Goal: Contribute content: Add original content to the website for others to see

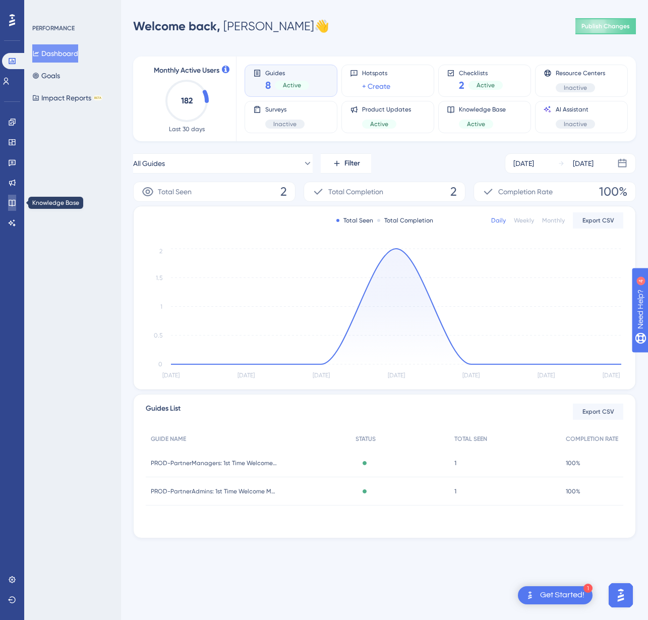
click at [15, 203] on icon at bounding box center [12, 203] width 7 height 7
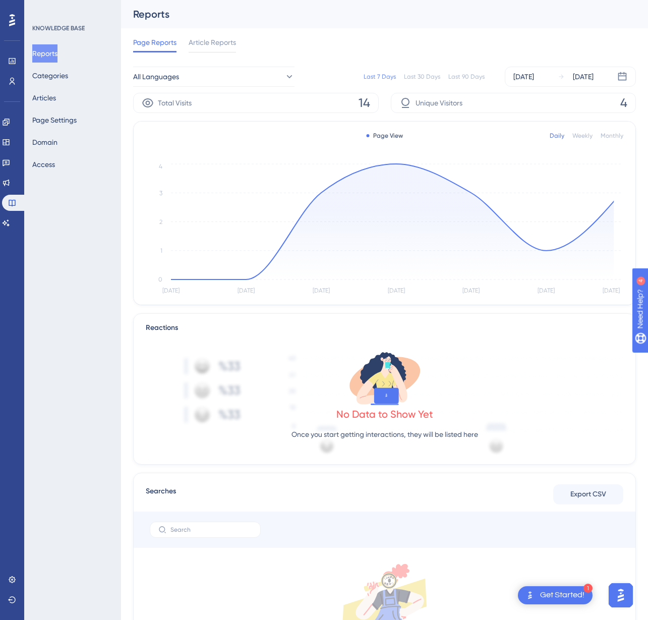
click at [63, 88] on div "Reports Categories Articles Page Settings Domain Access" at bounding box center [73, 108] width 82 height 129
click at [56, 94] on button "Articles" at bounding box center [44, 98] width 24 height 18
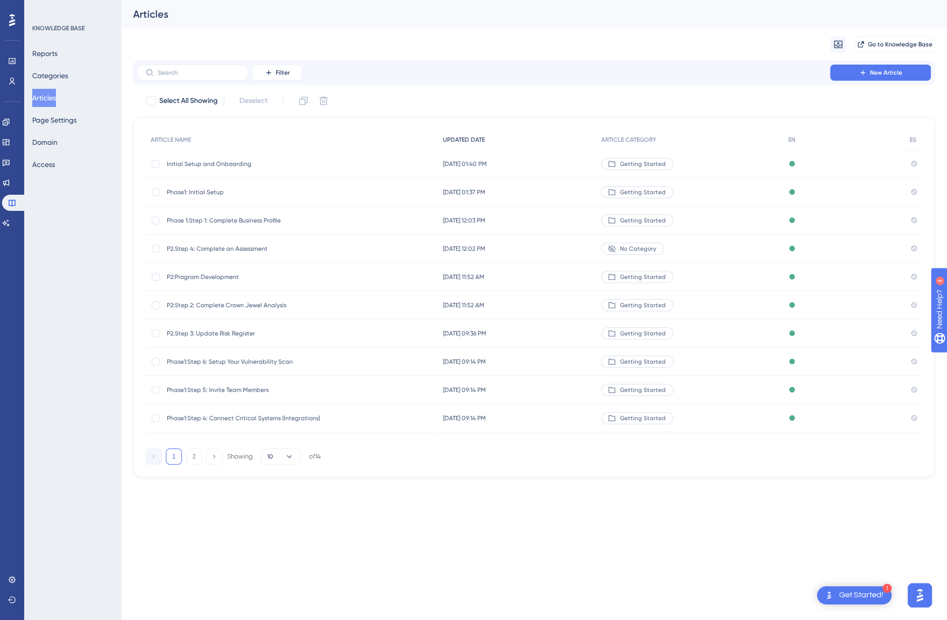
click at [463, 140] on span "UPDATED DATE" at bounding box center [464, 140] width 42 height 8
click at [195, 461] on button "2" at bounding box center [194, 456] width 16 height 16
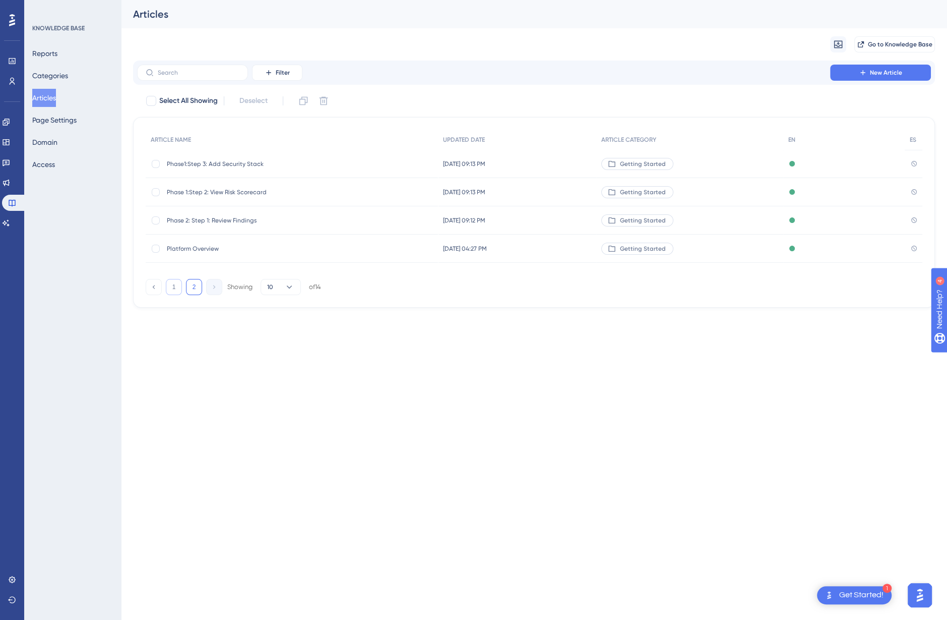
click at [176, 286] on button "1" at bounding box center [174, 287] width 16 height 16
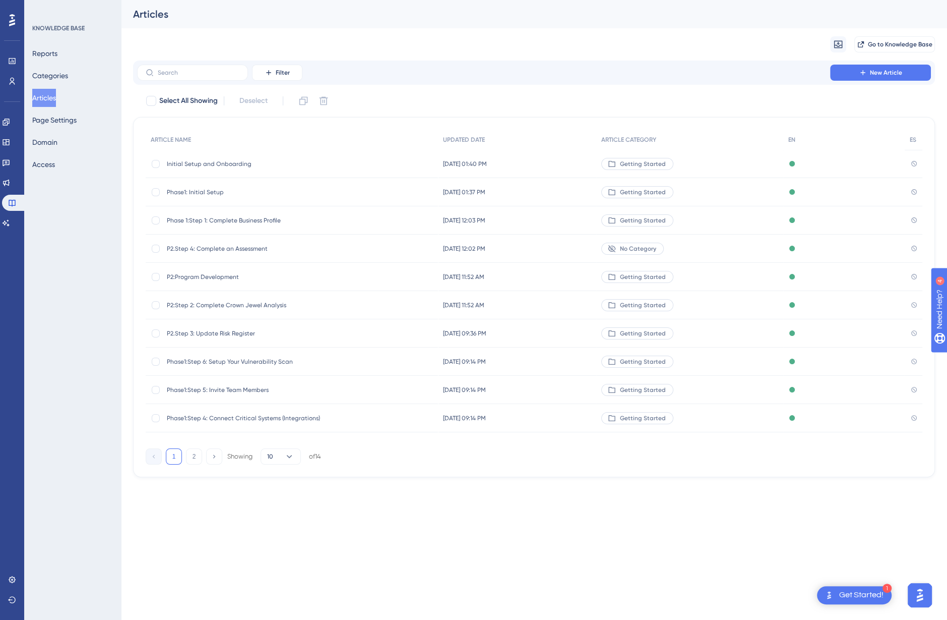
click at [226, 247] on span "P2.Step 4: Complete an Assessment" at bounding box center [247, 249] width 161 height 8
click at [647, 248] on span "No Category" at bounding box center [638, 249] width 36 height 8
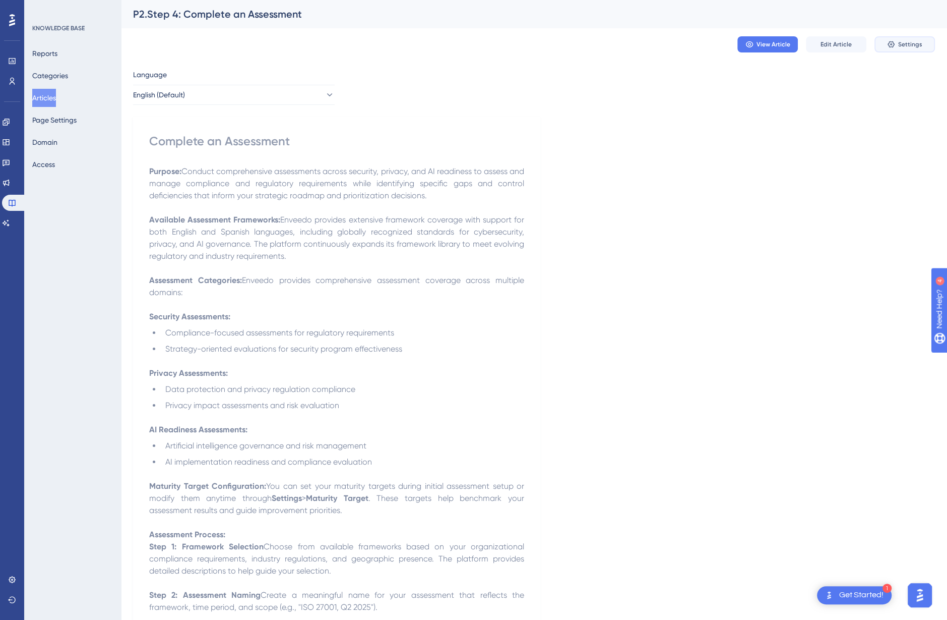
click at [647, 50] on button "Settings" at bounding box center [905, 44] width 61 height 16
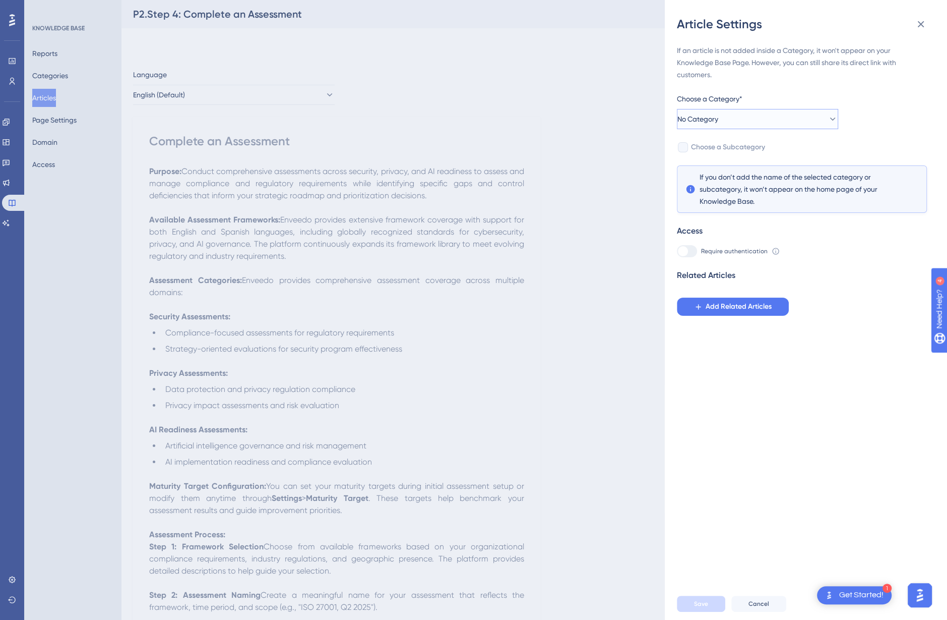
click at [647, 122] on span "No Category" at bounding box center [698, 119] width 41 height 12
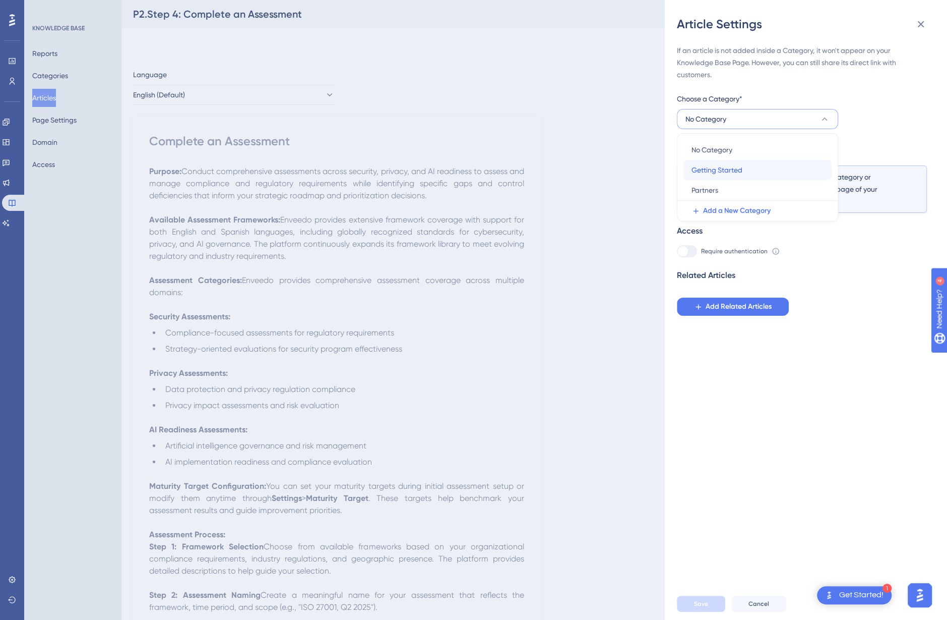
click at [647, 166] on span "Getting Started" at bounding box center [717, 170] width 51 height 12
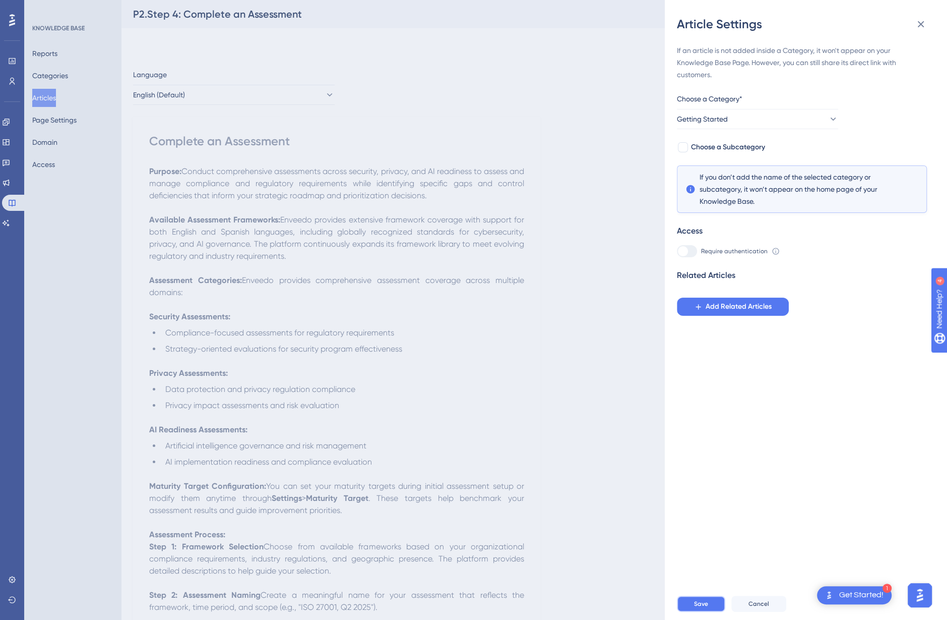
click at [647, 603] on span "Save" at bounding box center [701, 603] width 14 height 8
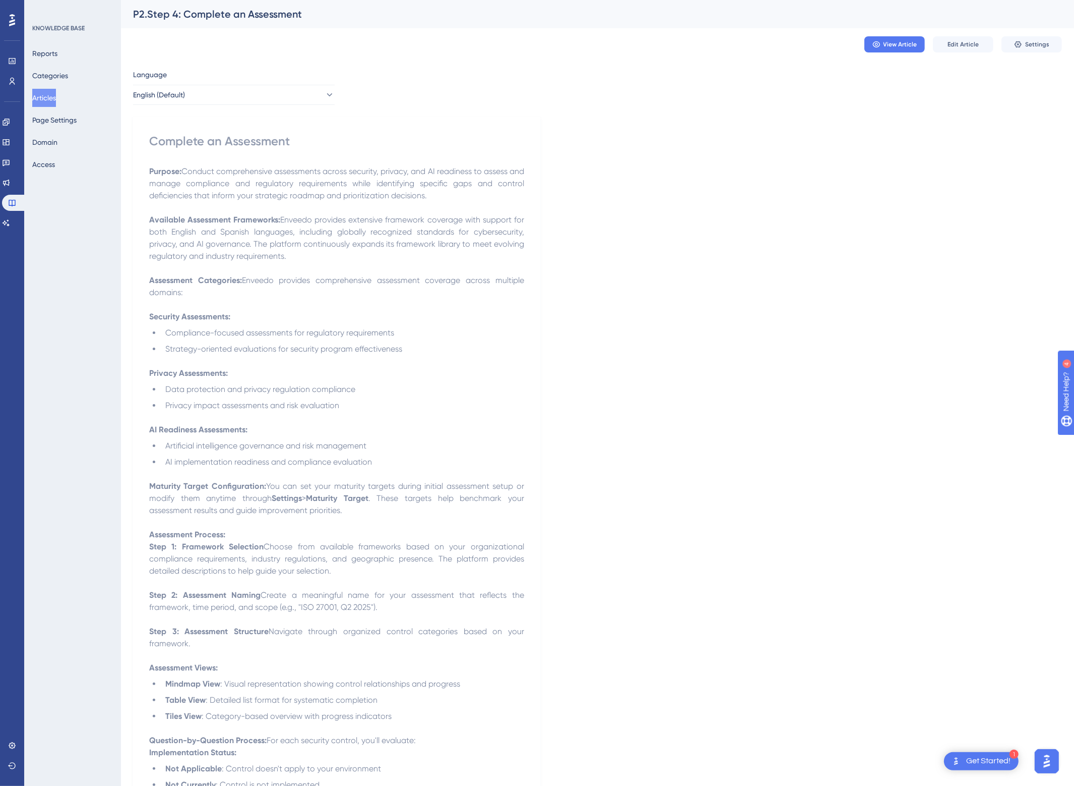
click at [583, 334] on div "Language English (Default) Complete an Assessment Purpose: Conduct comprehensiv…" at bounding box center [597, 729] width 929 height 1321
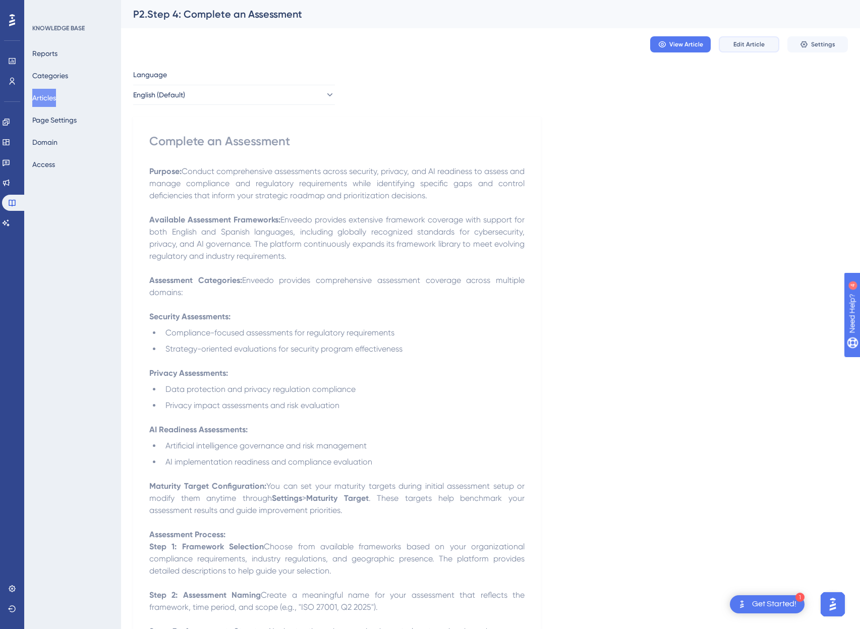
click at [647, 41] on span "Edit Article" at bounding box center [748, 44] width 31 height 8
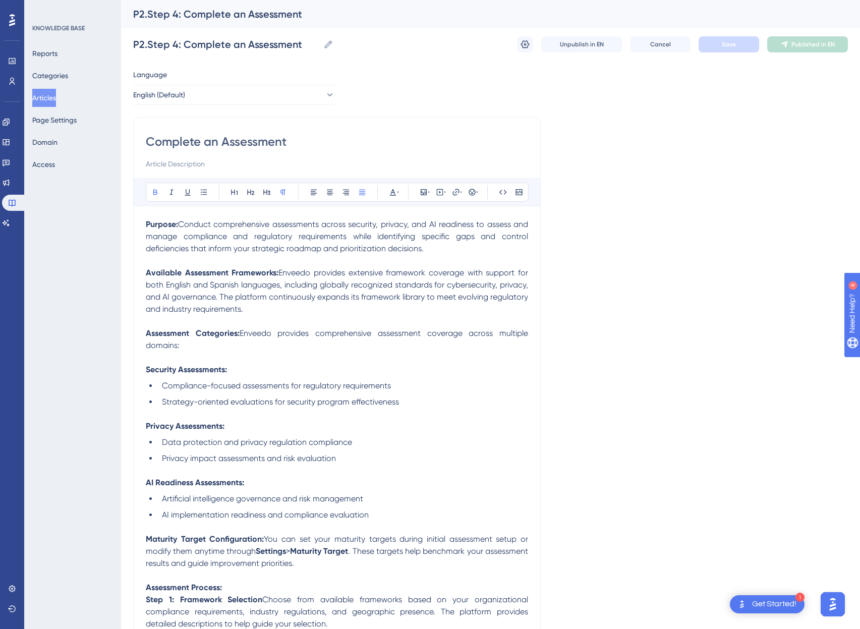
click at [275, 223] on span "Conduct comprehensive assessments across security, privacy, and AI readiness to…" at bounding box center [338, 236] width 384 height 34
click at [450, 222] on span "Conduct comprehensive assessments across security, privacy, and AI readiness to…" at bounding box center [338, 236] width 384 height 34
click at [277, 237] on span "Conduct comprehensive assessments across security, privacy, and AI governance t…" at bounding box center [338, 236] width 384 height 34
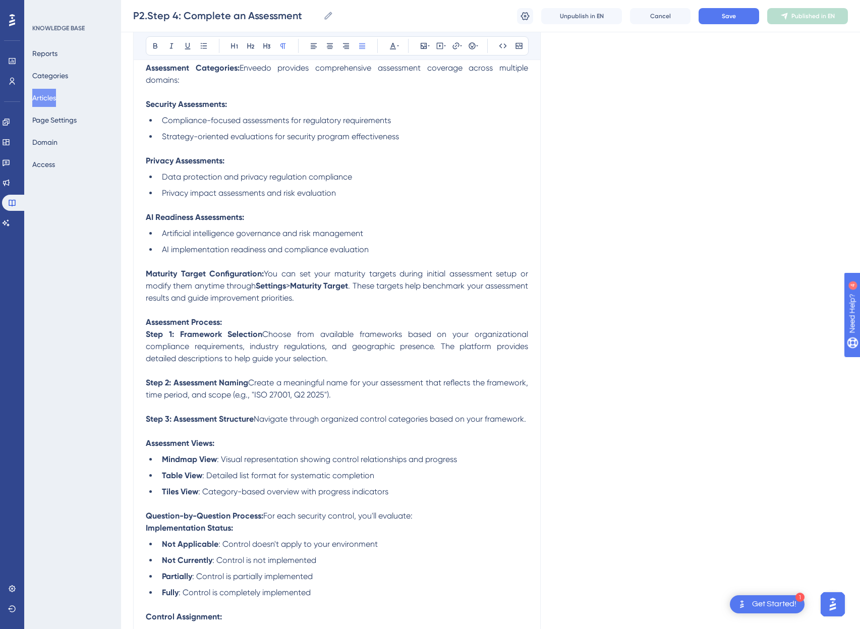
scroll to position [252, 0]
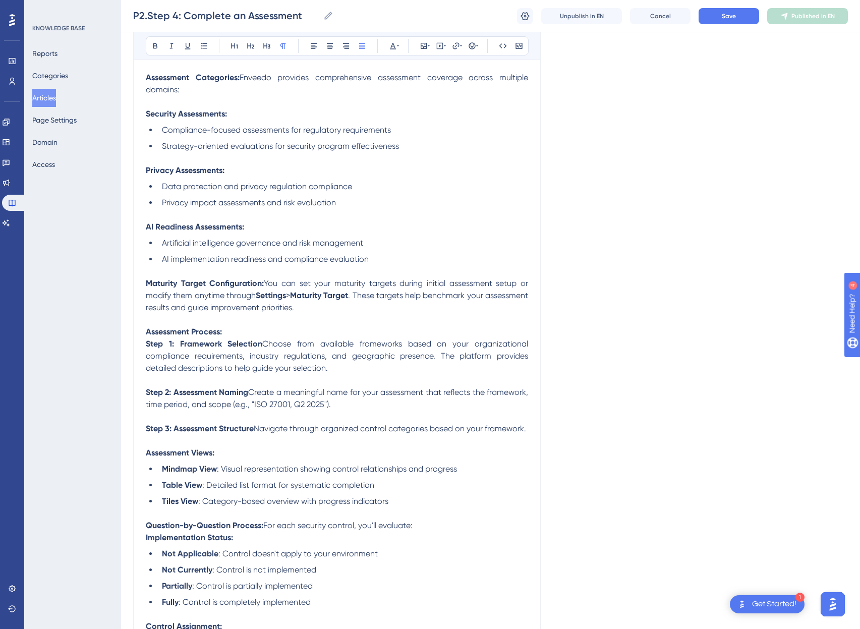
click at [217, 91] on p "Assessment Categories: Enveedo provides comprehensive assessment coverage acros…" at bounding box center [337, 84] width 382 height 24
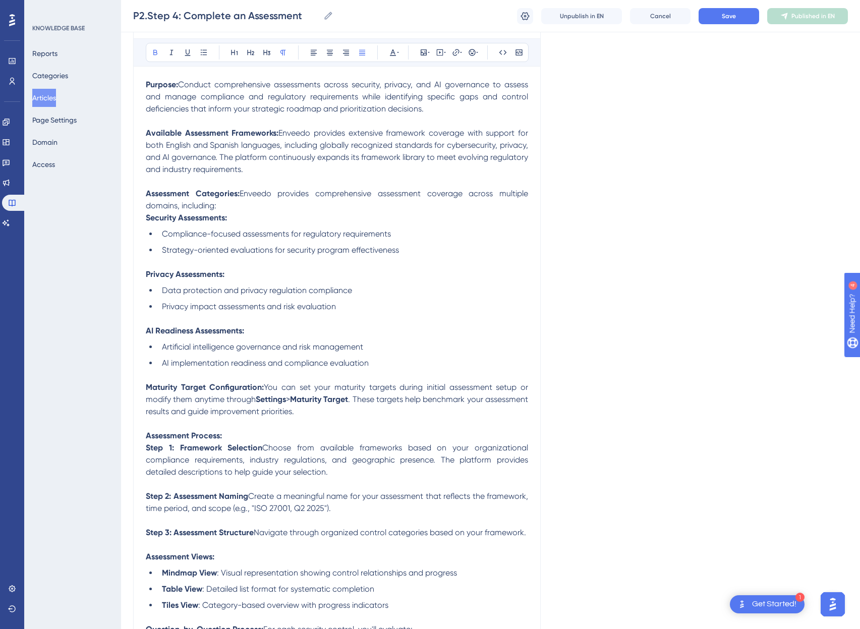
scroll to position [0, 0]
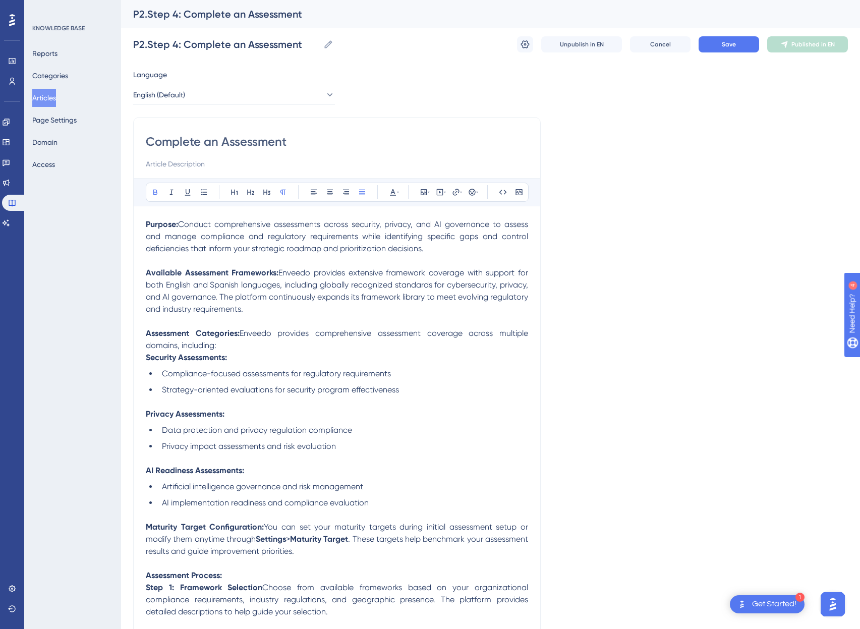
click at [475, 224] on span "Conduct comprehensive assessments across security, privacy, and AI governance t…" at bounding box center [338, 236] width 384 height 34
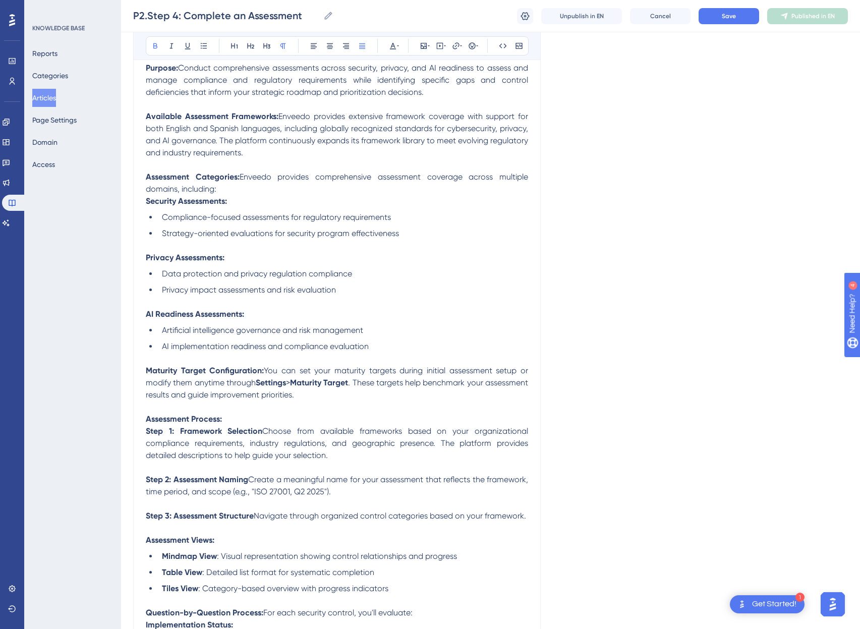
click at [414, 311] on p "AI Readiness Assessments:" at bounding box center [337, 314] width 382 height 12
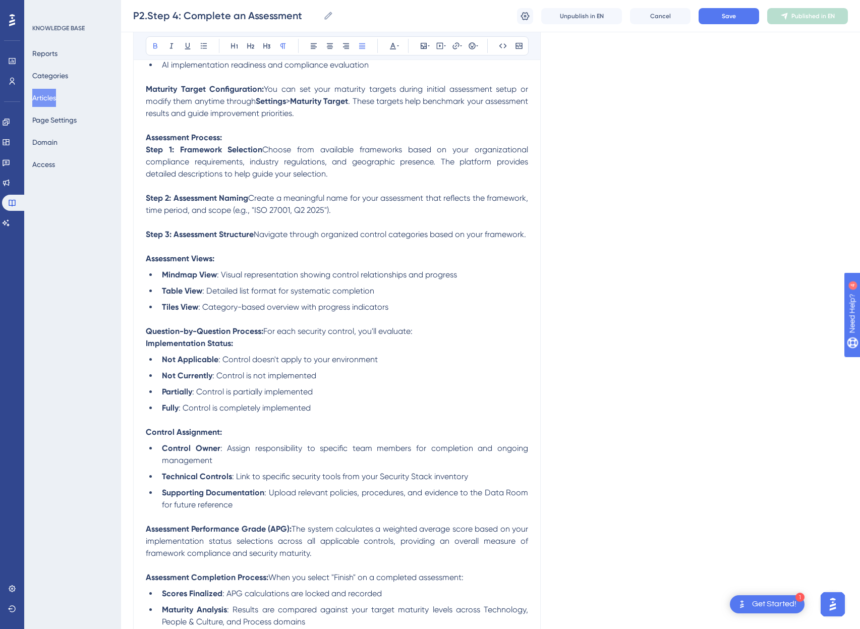
scroll to position [431, 0]
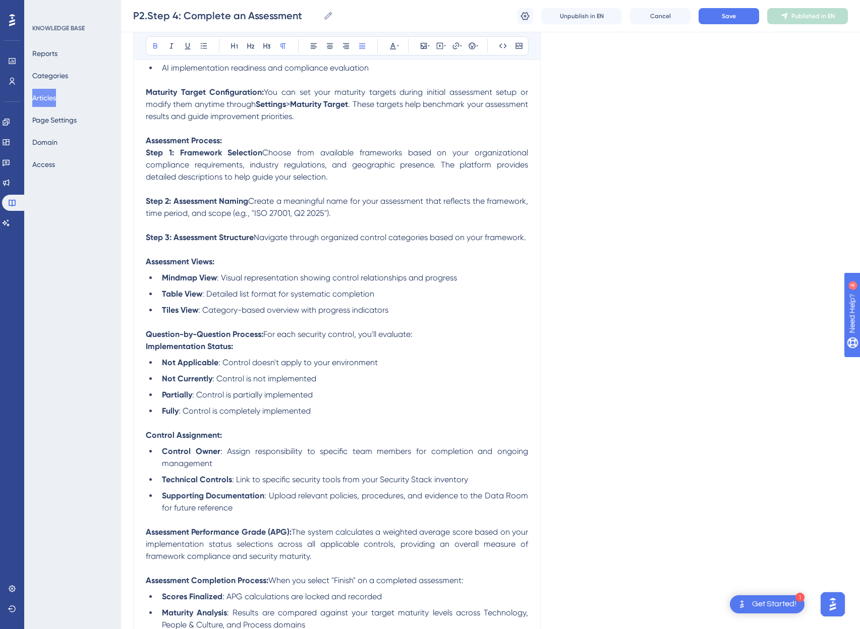
click at [239, 117] on span ". These targets help benchmark your assessment results and guide improvement pr…" at bounding box center [338, 110] width 384 height 22
click at [339, 118] on span ". These targets help benchmark your assessment results and measure improvement …" at bounding box center [338, 110] width 384 height 22
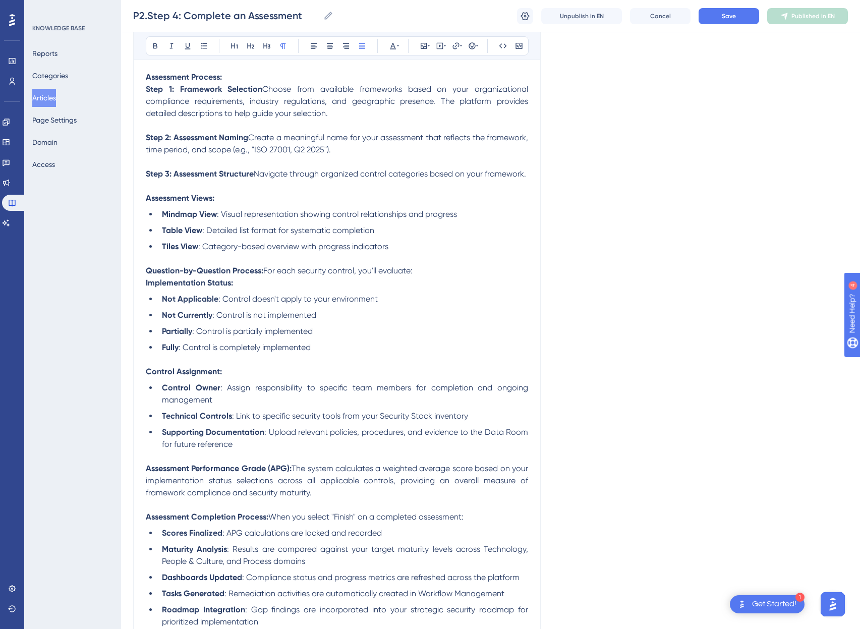
scroll to position [496, 0]
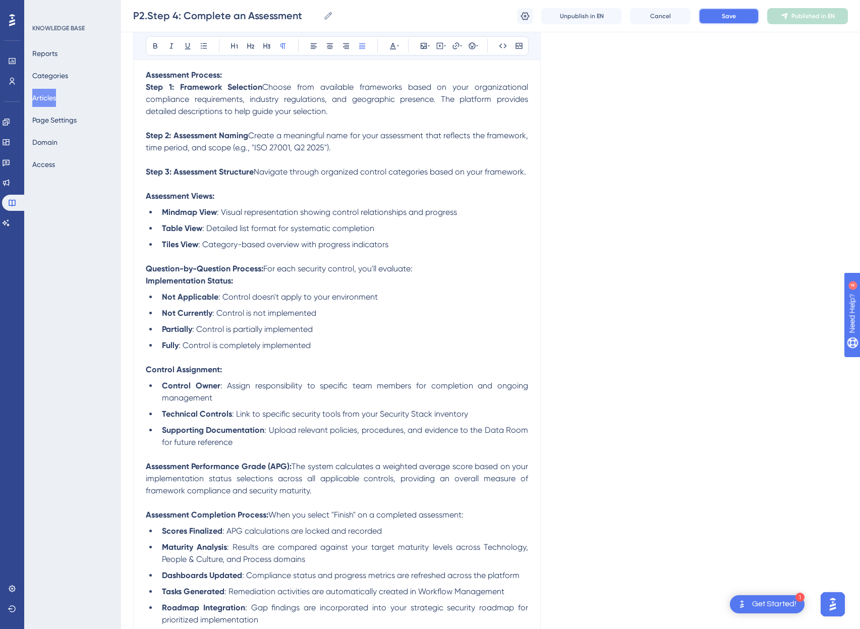
click at [647, 15] on span "Save" at bounding box center [728, 16] width 14 height 8
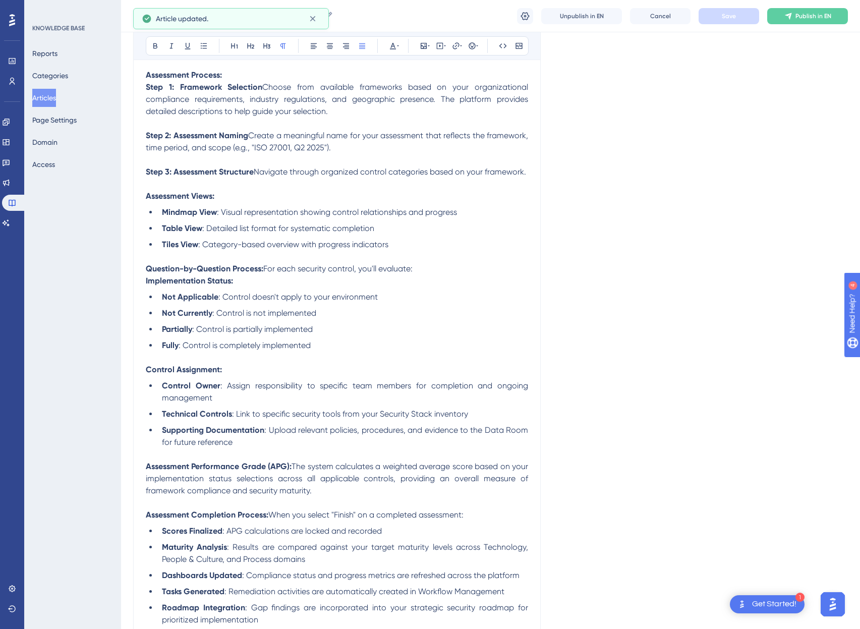
click at [647, 19] on span "Publish in EN" at bounding box center [813, 16] width 36 height 8
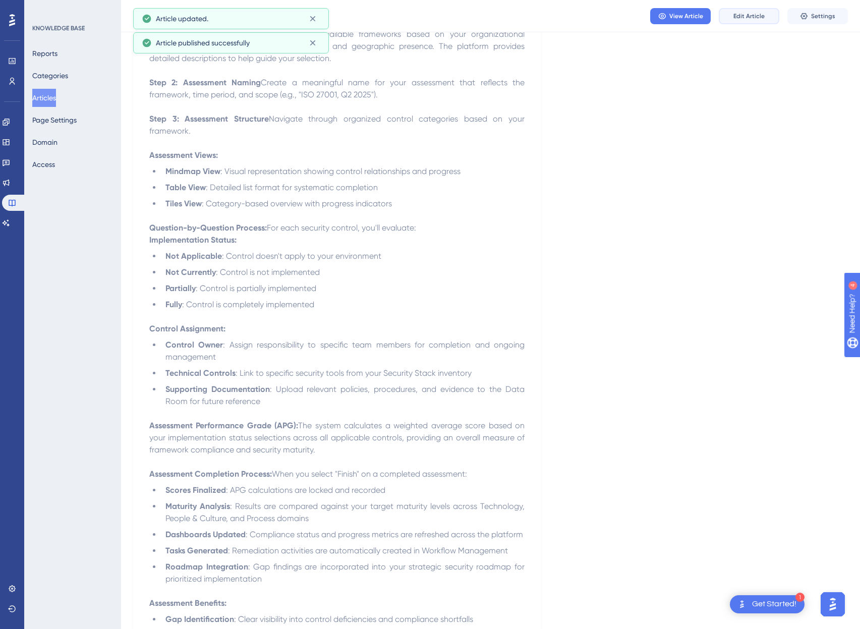
click at [647, 19] on span "Edit Article" at bounding box center [748, 16] width 31 height 8
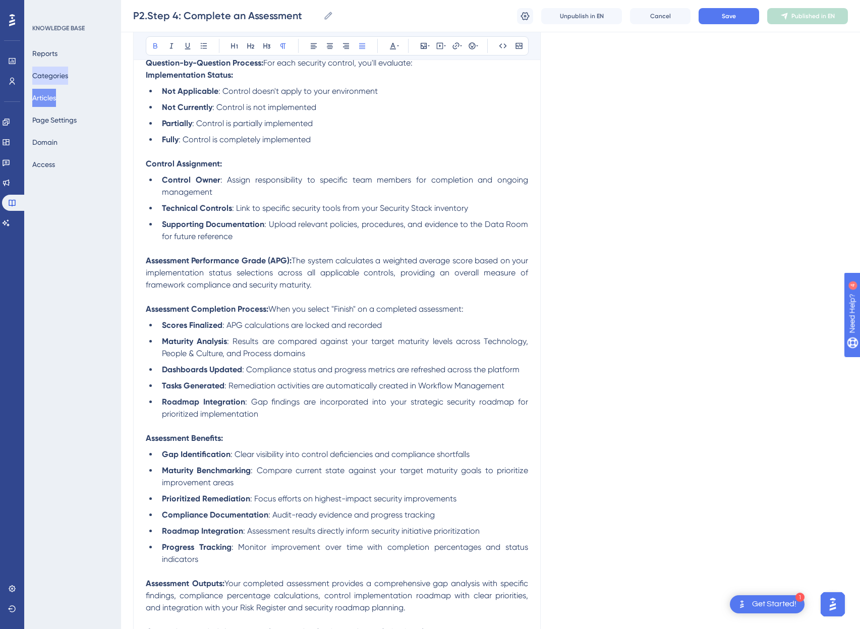
click at [53, 75] on button "Categories" at bounding box center [50, 76] width 36 height 18
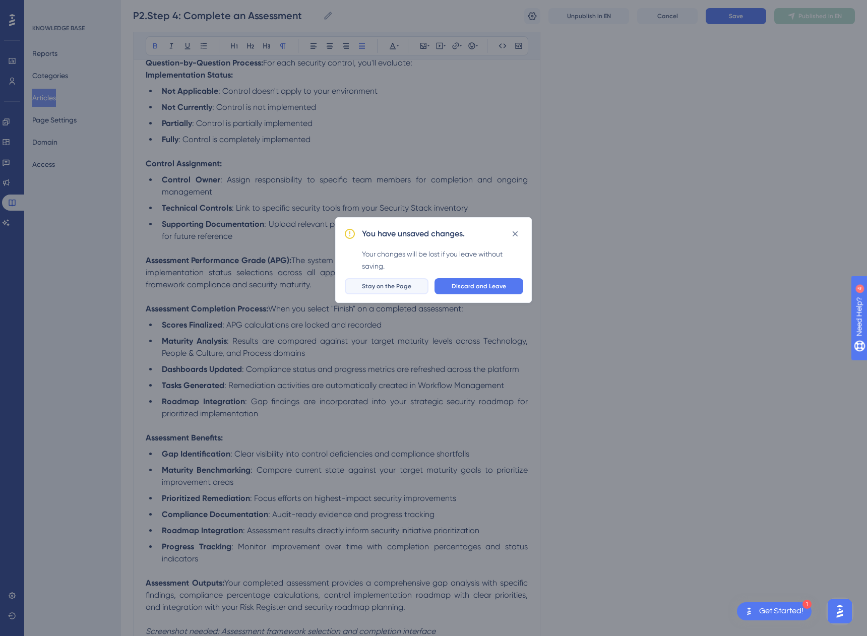
click at [413, 292] on button "Stay on the Page" at bounding box center [387, 286] width 84 height 16
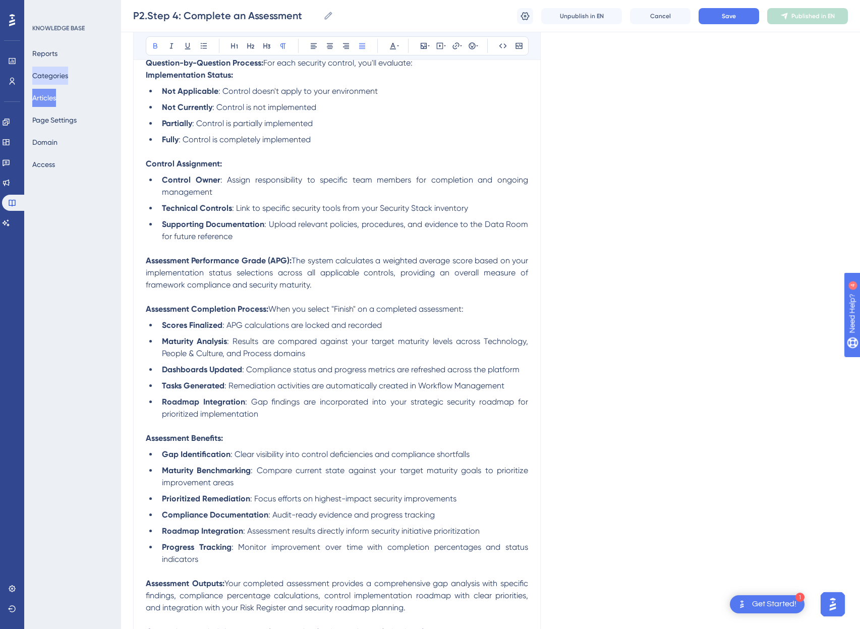
click at [56, 80] on button "Categories" at bounding box center [50, 76] width 36 height 18
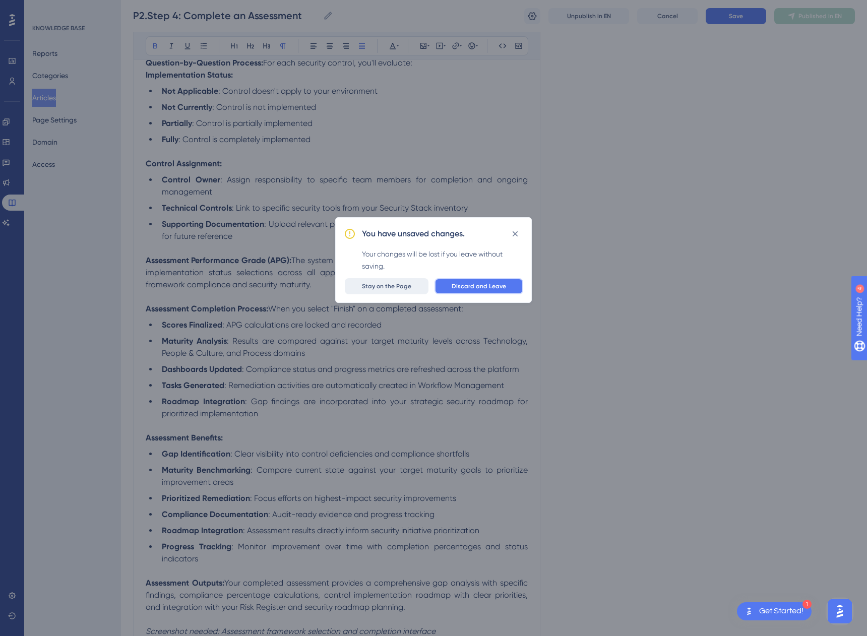
drag, startPoint x: 508, startPoint y: 286, endPoint x: 372, endPoint y: 286, distance: 136.6
click at [372, 286] on div "Discard and Leave Stay on the Page" at bounding box center [433, 286] width 179 height 16
click at [374, 285] on span "Stay on the Page" at bounding box center [386, 286] width 49 height 8
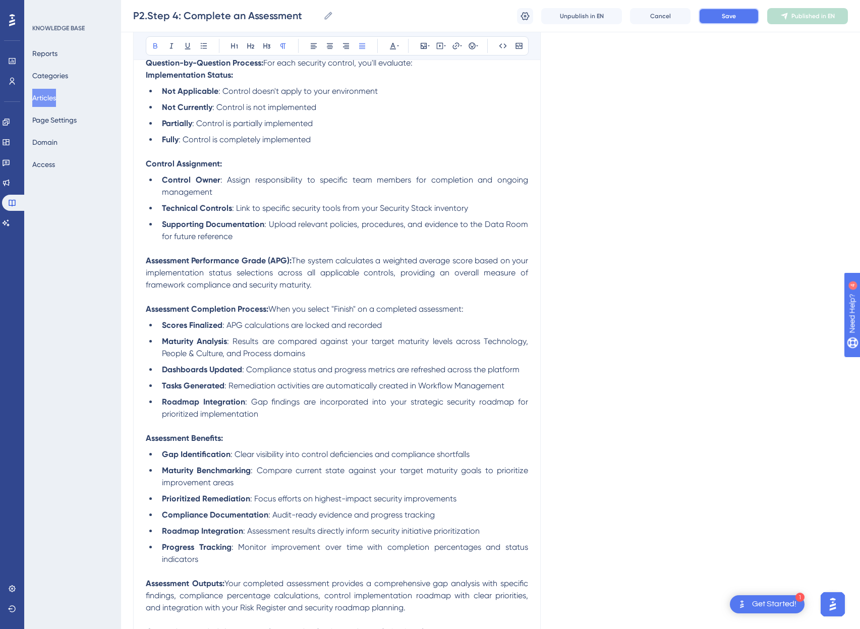
click at [647, 17] on button "Save" at bounding box center [728, 16] width 61 height 16
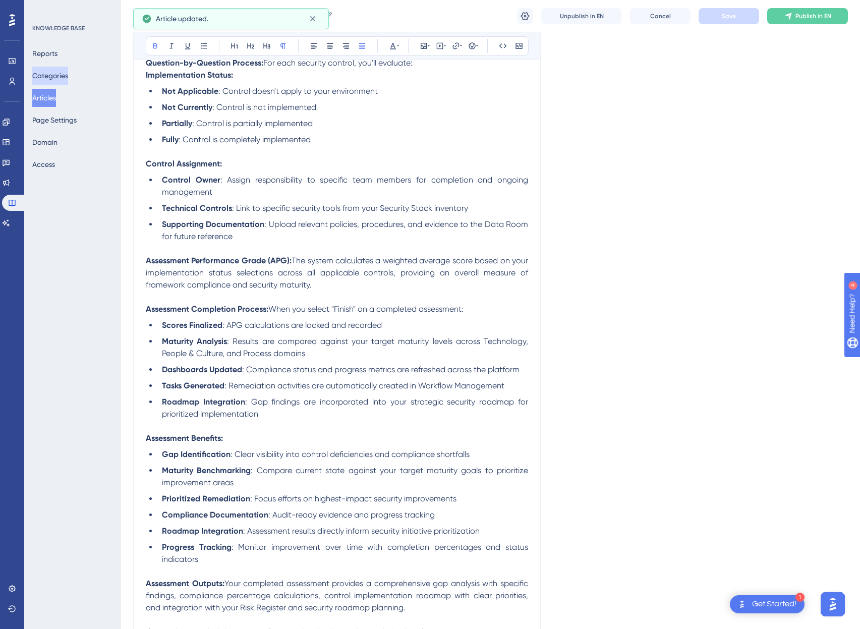
click at [66, 74] on button "Categories" at bounding box center [50, 76] width 36 height 18
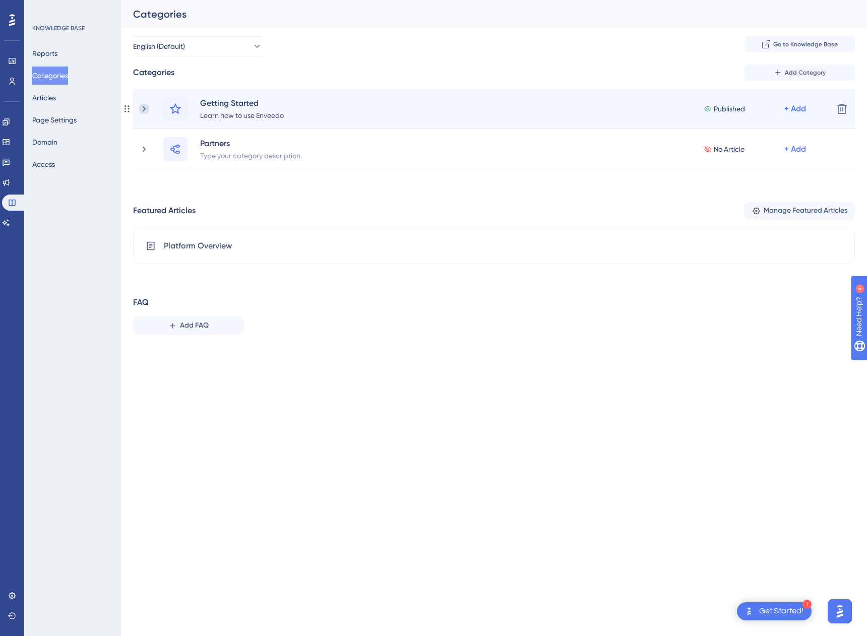
click at [141, 111] on icon at bounding box center [144, 109] width 10 height 10
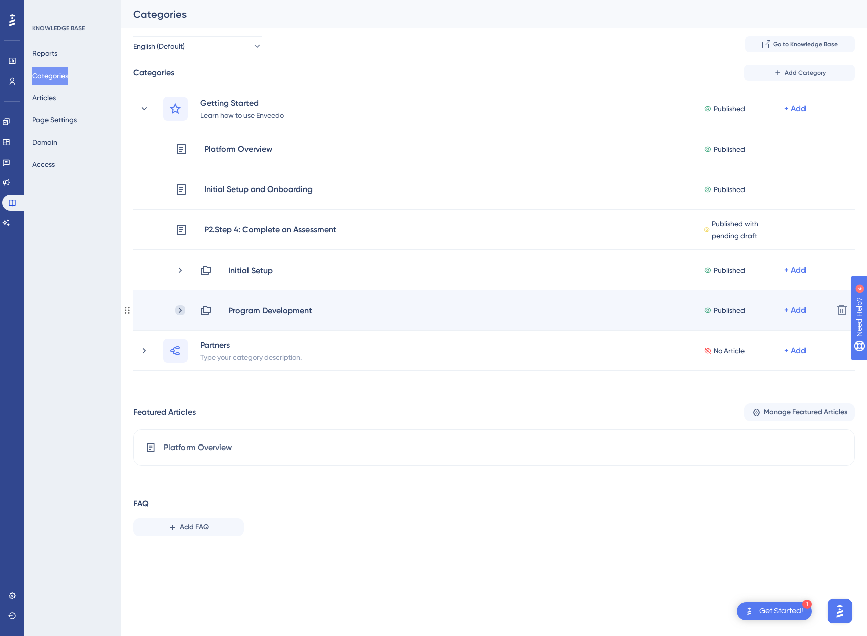
click at [177, 309] on icon at bounding box center [180, 311] width 10 height 10
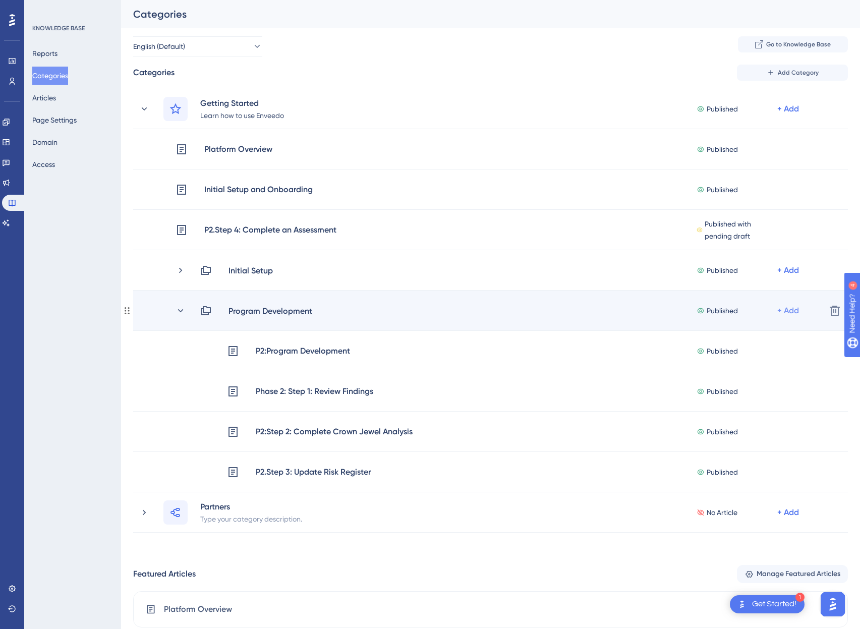
click at [647, 309] on div "+ Add" at bounding box center [788, 311] width 22 height 12
click at [647, 334] on span "Add Articles" at bounding box center [731, 337] width 39 height 12
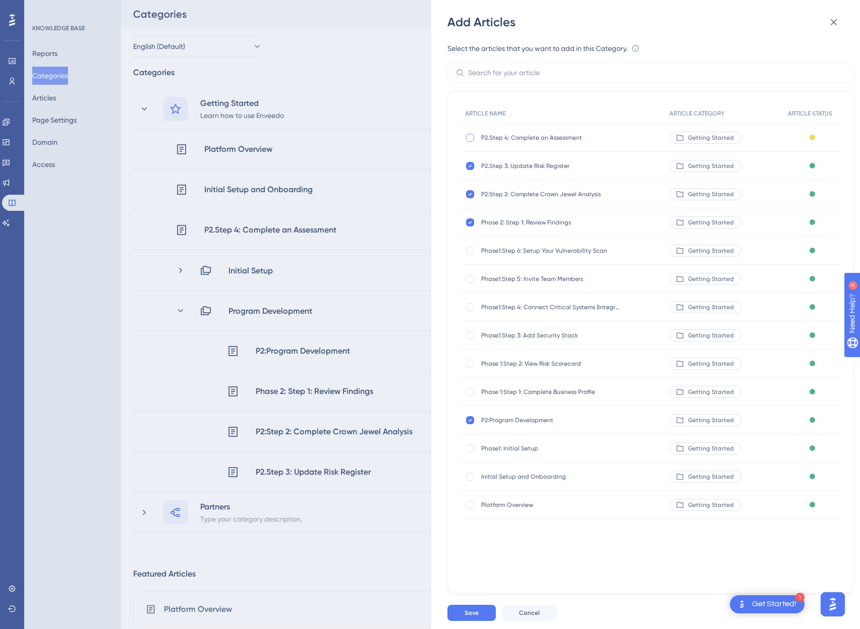
click at [468, 137] on div at bounding box center [470, 138] width 8 height 8
checkbox input "true"
click at [465, 615] on button "Save" at bounding box center [471, 613] width 48 height 16
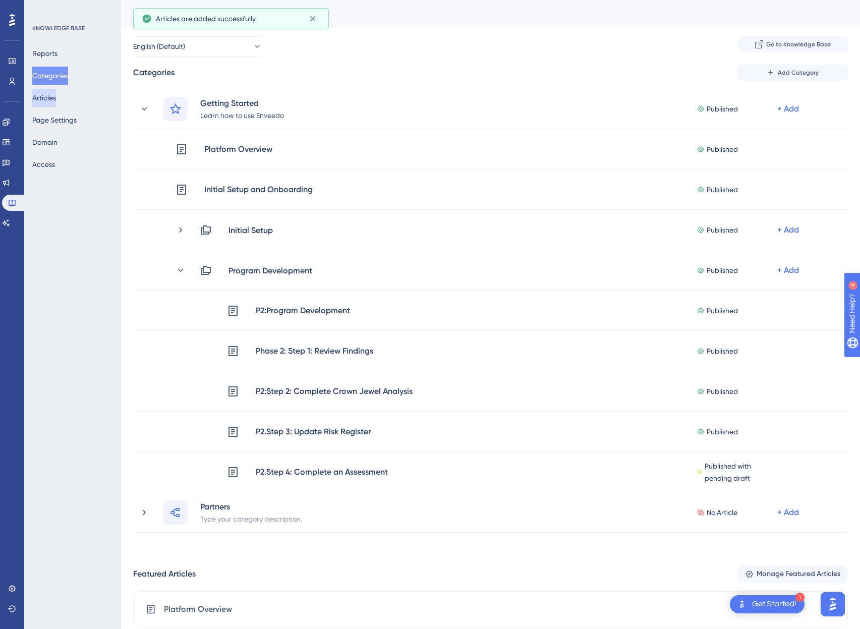
click at [50, 99] on button "Articles" at bounding box center [44, 98] width 24 height 18
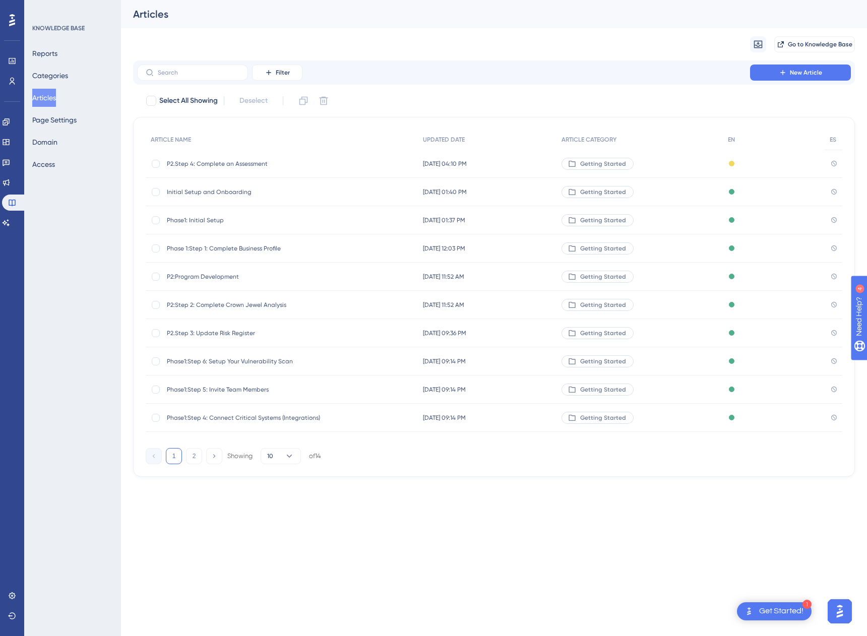
click at [221, 165] on span "P2.Step 4: Complete an Assessment" at bounding box center [247, 164] width 161 height 8
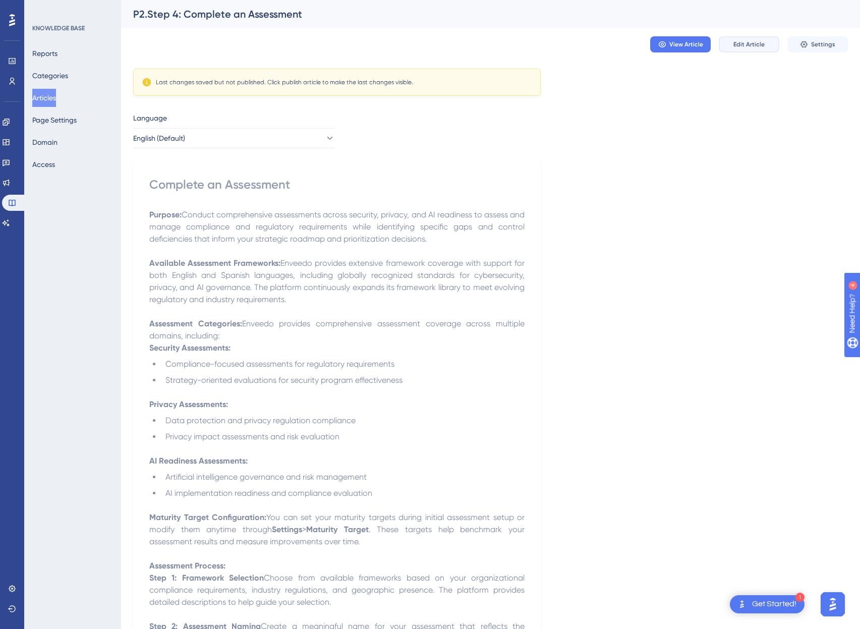
click at [647, 44] on span "Edit Article" at bounding box center [748, 44] width 31 height 8
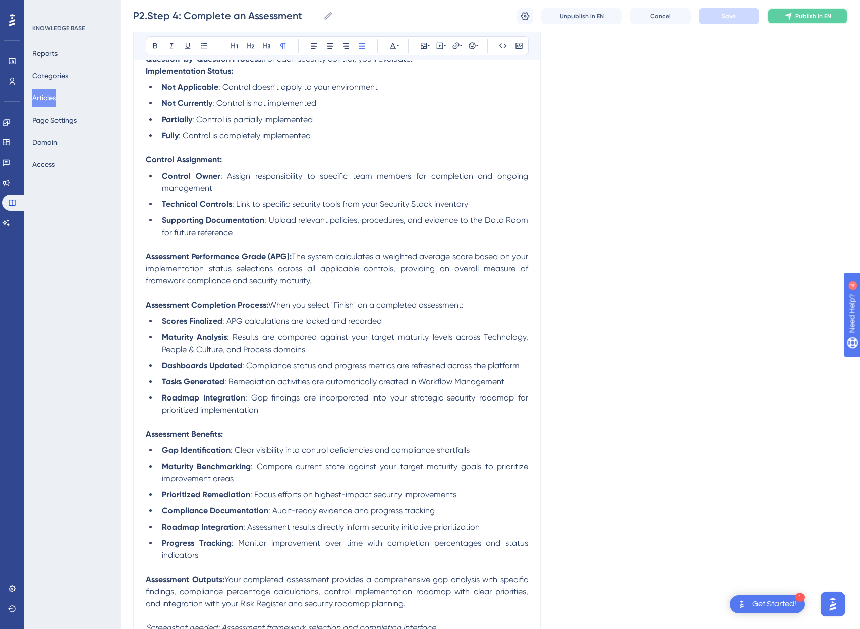
click at [647, 17] on button "Publish in EN" at bounding box center [807, 16] width 81 height 16
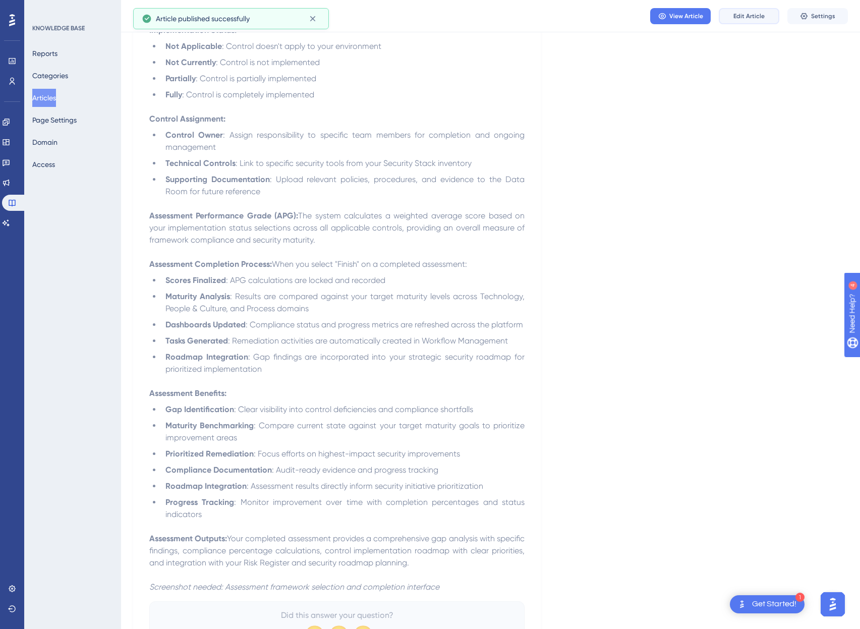
click at [647, 13] on span "Edit Article" at bounding box center [748, 16] width 31 height 8
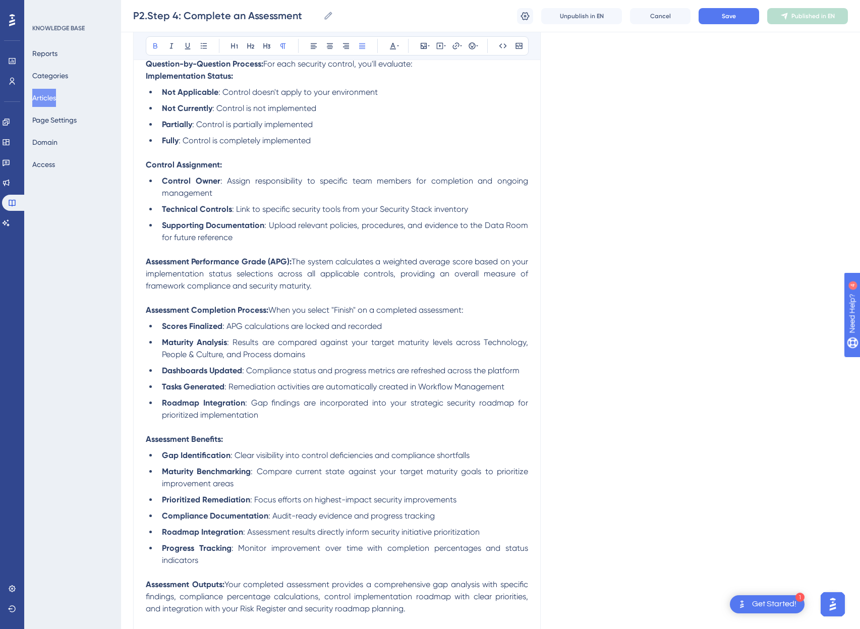
scroll to position [700, 0]
click at [448, 181] on span ": Assign responsibility to specific team members for completion and ongoing man…" at bounding box center [346, 188] width 368 height 22
click at [241, 237] on li "Supporting Documentation : Upload relevant policies, procedures, and evidence t…" at bounding box center [343, 232] width 370 height 24
click at [183, 239] on span ": Upload relevant policies, procedures, and evidence to the Data Room for futur…" at bounding box center [346, 232] width 368 height 22
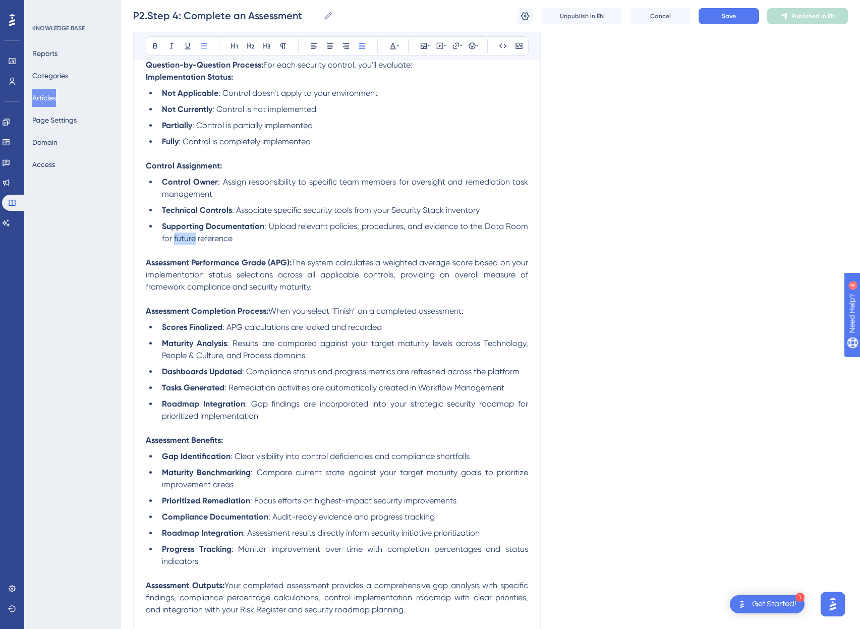
click at [183, 239] on span ": Upload relevant policies, procedures, and evidence to the Data Room for futur…" at bounding box center [346, 232] width 368 height 22
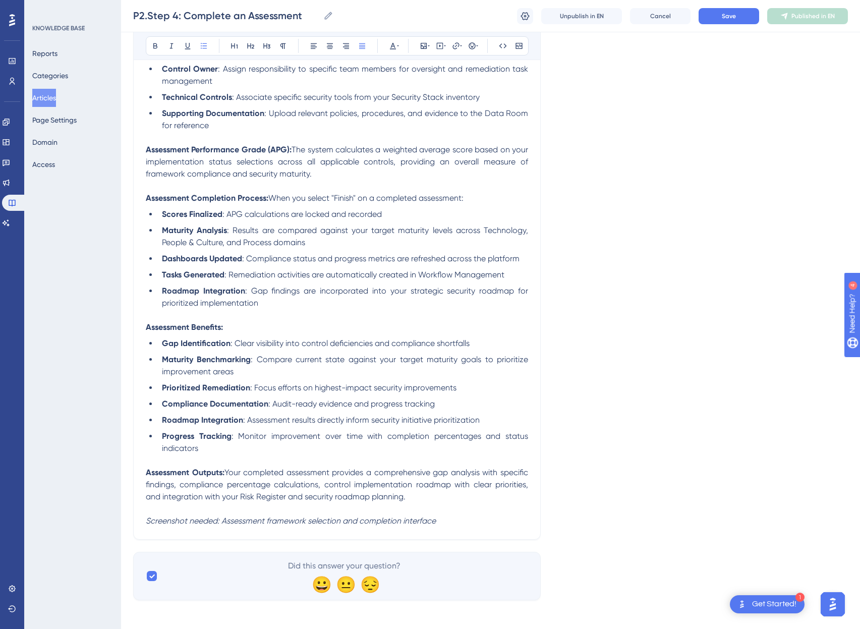
scroll to position [816, 0]
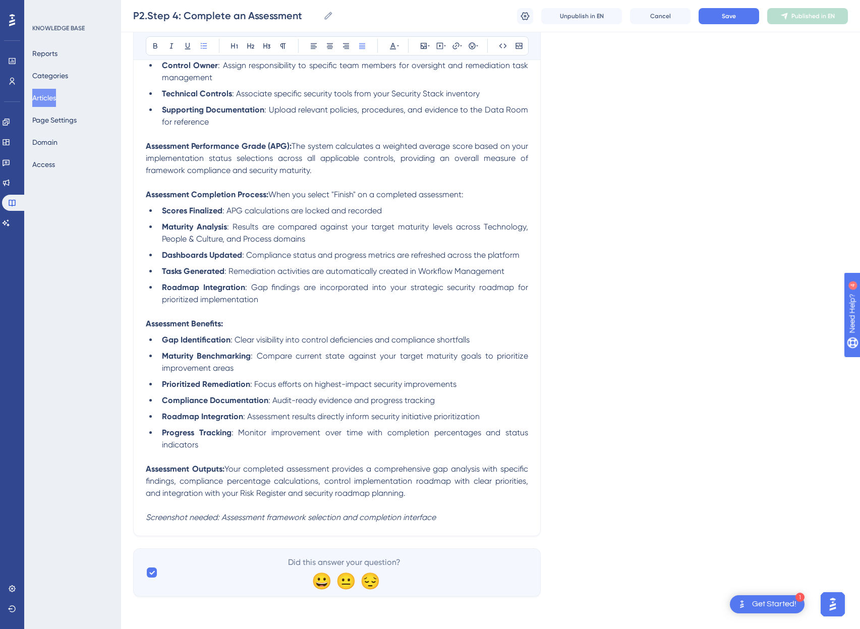
click at [189, 210] on strong "Scores Finalized" at bounding box center [192, 211] width 61 height 10
click at [170, 209] on strong "Scores are Finalized" at bounding box center [199, 211] width 75 height 10
click at [286, 210] on span ": APG calculations are locked and recorded" at bounding box center [359, 211] width 159 height 10
click at [317, 225] on span ": Results are compared against your target maturity levels across Technology, P…" at bounding box center [346, 233] width 368 height 22
click at [277, 229] on span ": Results are compared against your target maturity levels across Technology, P…" at bounding box center [346, 233] width 368 height 22
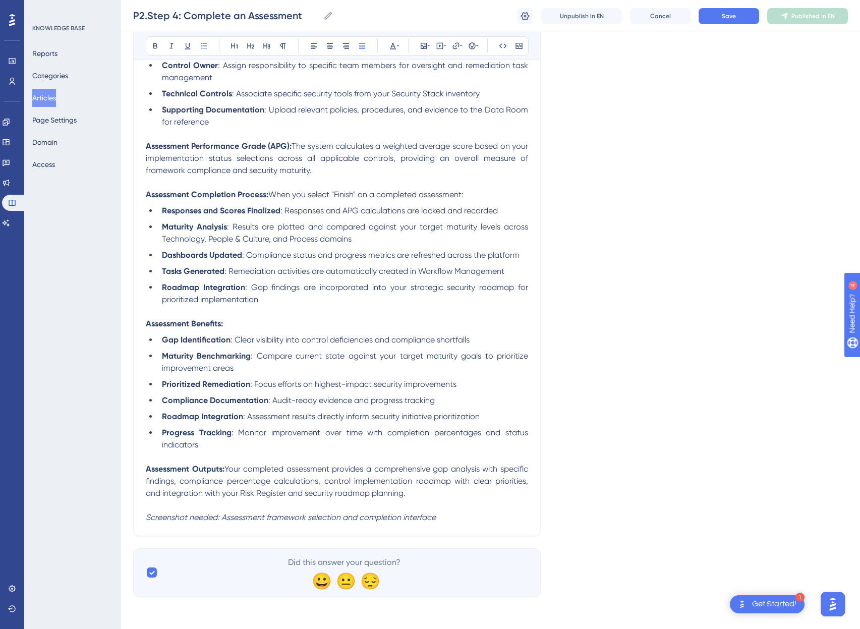
click at [337, 254] on span ": Compliance status and progress metrics are refreshed across the platform" at bounding box center [380, 255] width 277 height 10
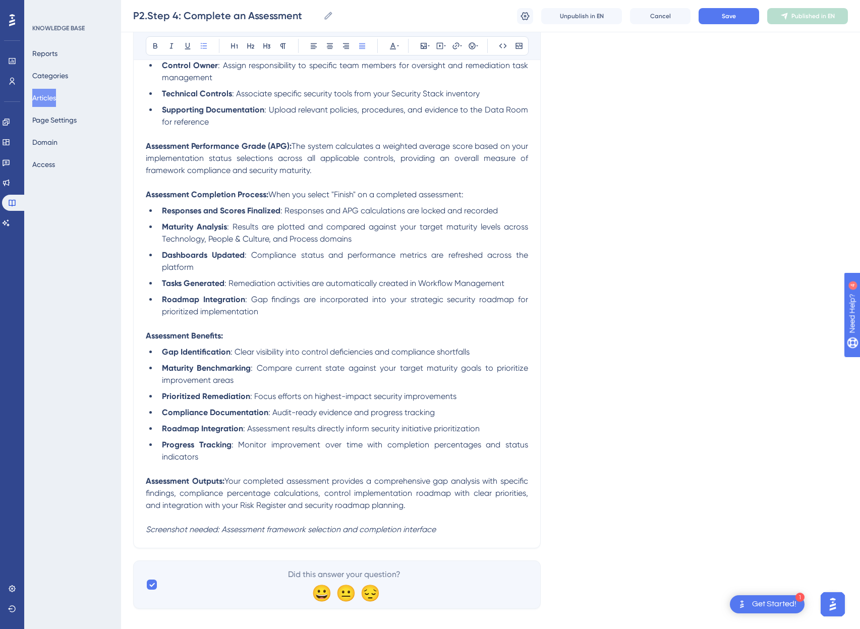
click at [515, 282] on li "Tasks Generated : Remediation activities are automatically created in Workflow …" at bounding box center [343, 283] width 370 height 12
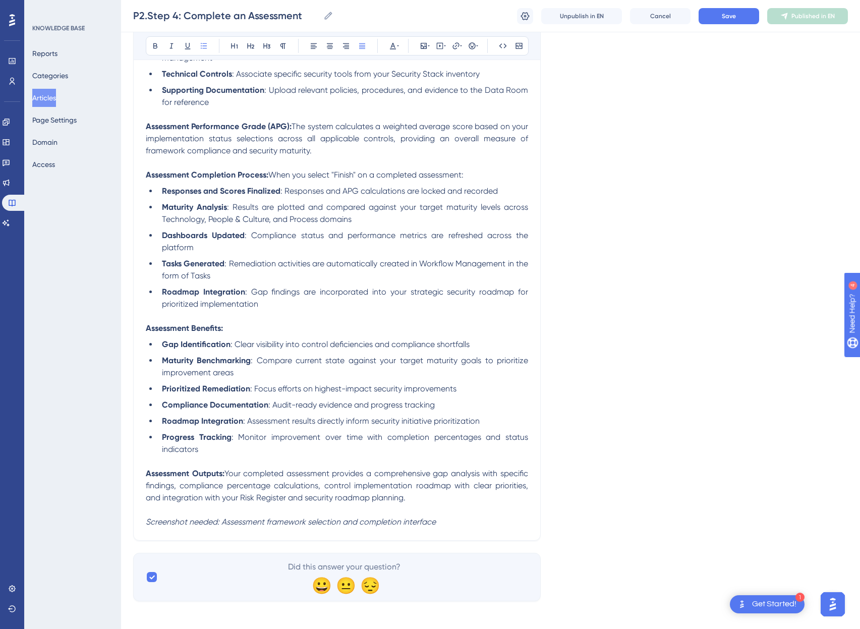
scroll to position [840, 0]
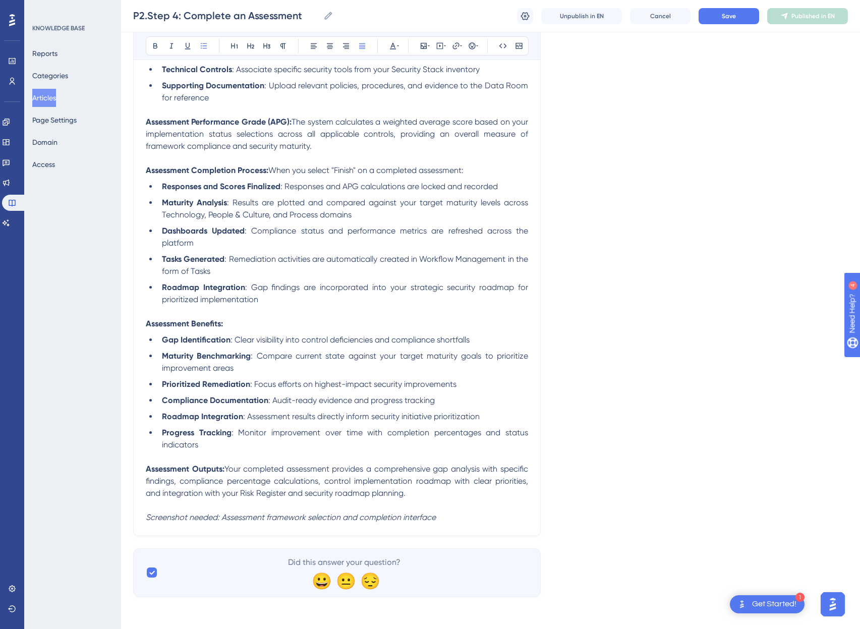
click at [496, 353] on span ": Compare current state against your target maturity goals to prioritize improv…" at bounding box center [346, 362] width 368 height 22
click at [457, 385] on li "Prioritized Remediation : Focus efforts on highest-impact security improvements" at bounding box center [343, 384] width 370 height 12
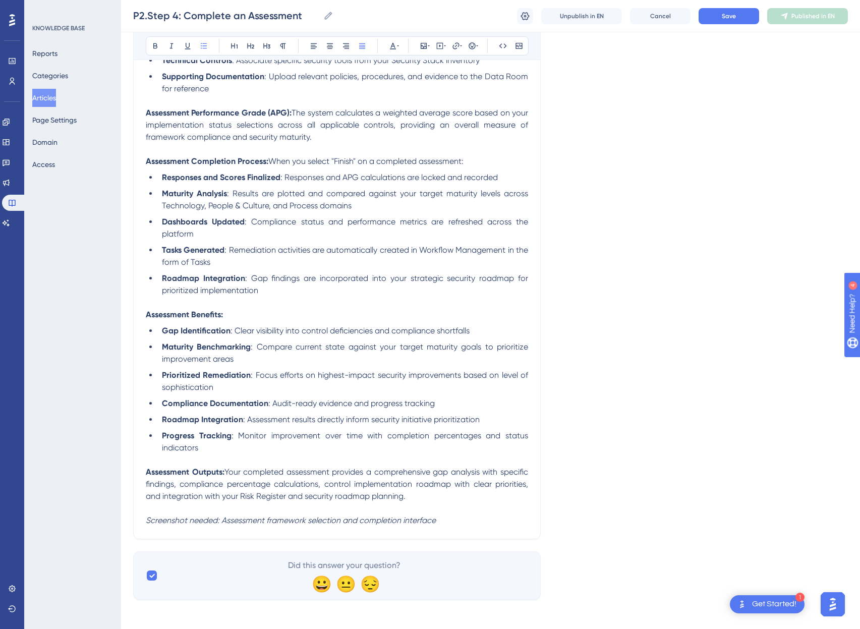
scroll to position [853, 0]
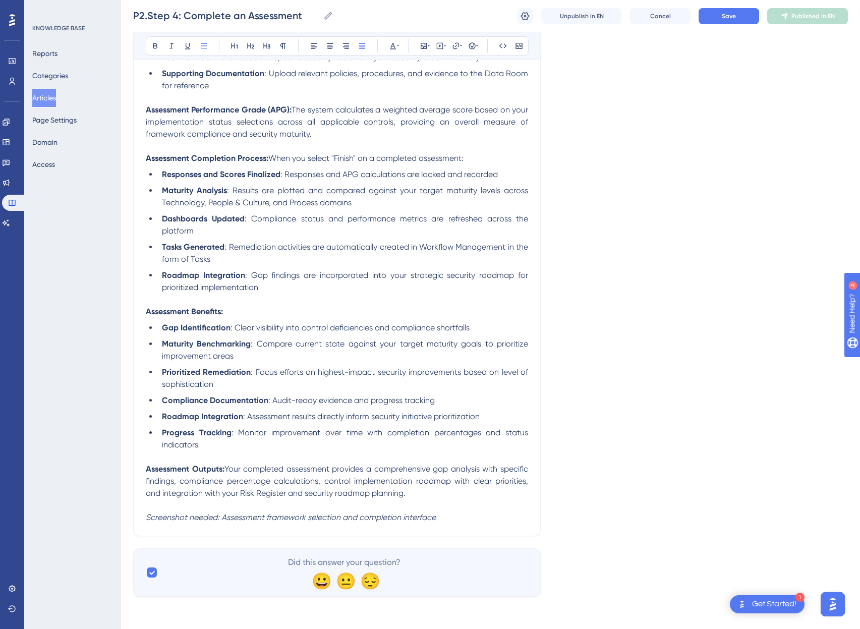
click at [647, 25] on div "P2.Step 4: Complete an Assessment P2.Step 4: Complete an Assessment Unpublish i…" at bounding box center [490, 16] width 739 height 32
click at [647, 18] on span "Save" at bounding box center [728, 16] width 14 height 8
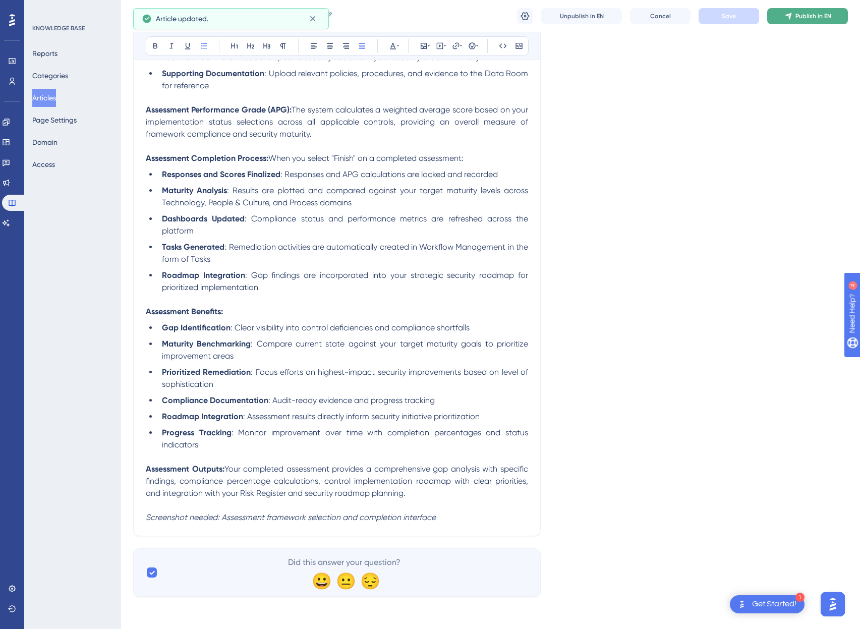
click at [647, 20] on button "Publish in EN" at bounding box center [807, 16] width 81 height 16
